Goal: Task Accomplishment & Management: Use online tool/utility

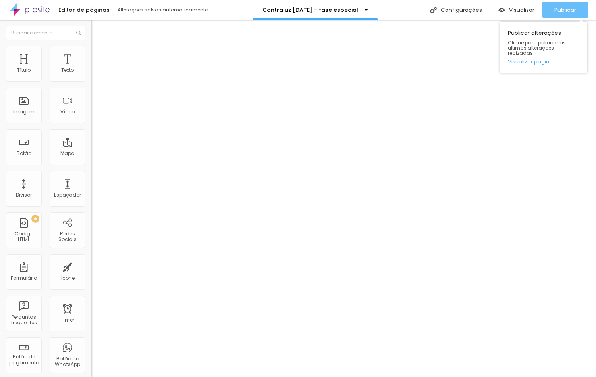
click at [574, 4] on div "Publicar" at bounding box center [565, 10] width 22 height 16
click at [91, 213] on input "[URL][DOMAIN_NAME][PHONE_NUMBER][DATE]." at bounding box center [155, 218] width 129 height 10
click at [91, 213] on input "https://" at bounding box center [155, 218] width 129 height 10
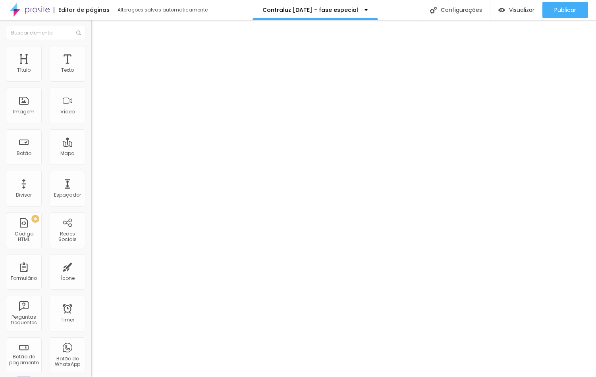
click at [91, 213] on input "https://" at bounding box center [155, 218] width 129 height 10
paste input "[DOMAIN_NAME][URL][PHONE_NUMBER][DATE]."
type input "[URL][DOMAIN_NAME][PHONE_NUMBER][DATE]."
click at [107, 53] on li "Estilo" at bounding box center [144, 57] width 75 height 9
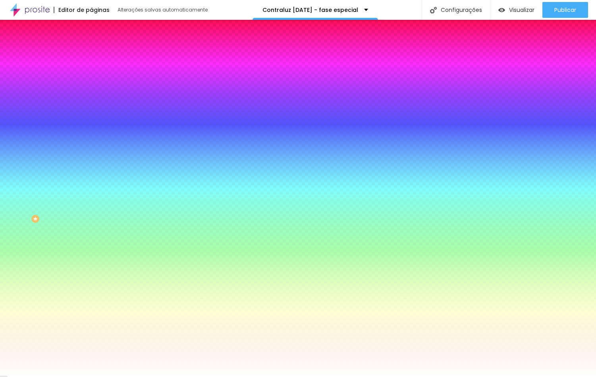
click at [91, 94] on input "#C2A560" at bounding box center [155, 99] width 129 height 10
paste input "6A1E2E"
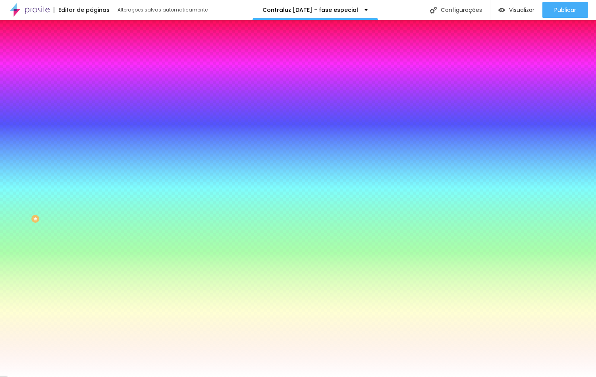
type input "#6A1E2E"
click at [91, 316] on input "#C2A560" at bounding box center [155, 321] width 129 height 10
paste input "6A1E2E"
type input "#6A1E2E"
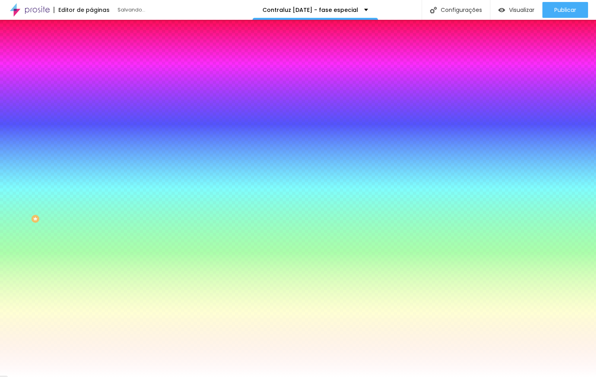
click at [91, 250] on div "Editar Botão Conteúdo Estilo Avançado Cor de fundo Voltar ao padrão #6A1E2E Tip…" at bounding box center [136, 199] width 91 height 358
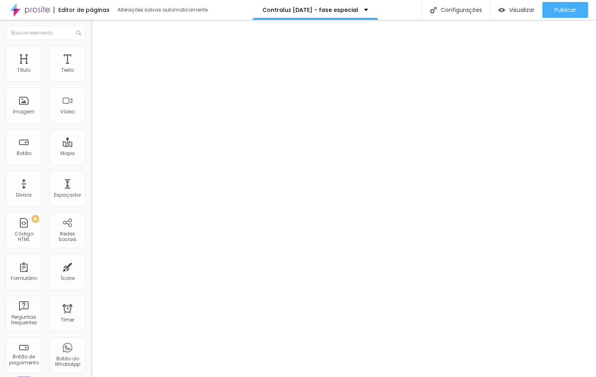
click at [114, 63] on span "Avançado" at bounding box center [129, 67] width 31 height 9
click at [114, 56] on span "Estilo" at bounding box center [122, 58] width 16 height 9
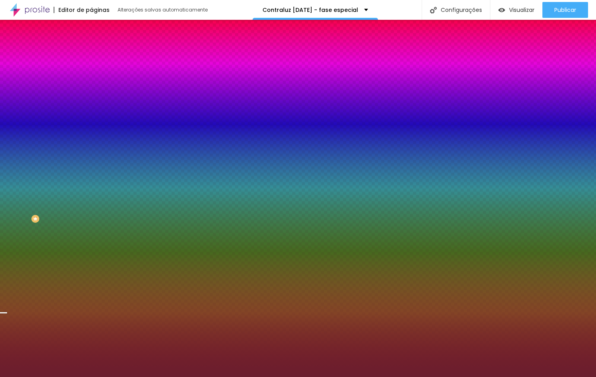
click at [91, 152] on div at bounding box center [136, 152] width 91 height 0
drag, startPoint x: 81, startPoint y: 210, endPoint x: 91, endPoint y: 252, distance: 42.5
click at [91, 252] on div "Editar Seção Conteúdo Estilo Avançado Imagem de fundo Adicionar imagem Efeito d…" at bounding box center [136, 199] width 91 height 358
